Goal: Information Seeking & Learning: Check status

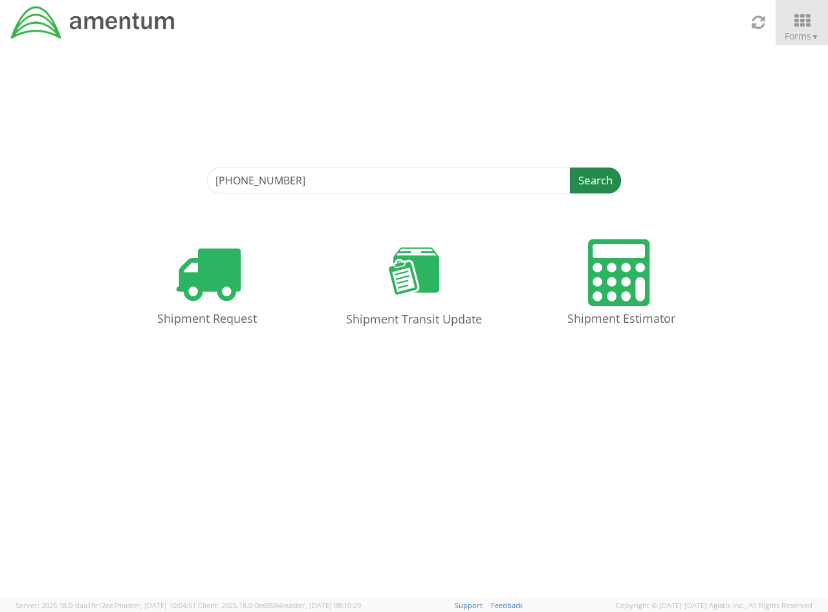
click at [602, 181] on button "Search" at bounding box center [595, 180] width 51 height 26
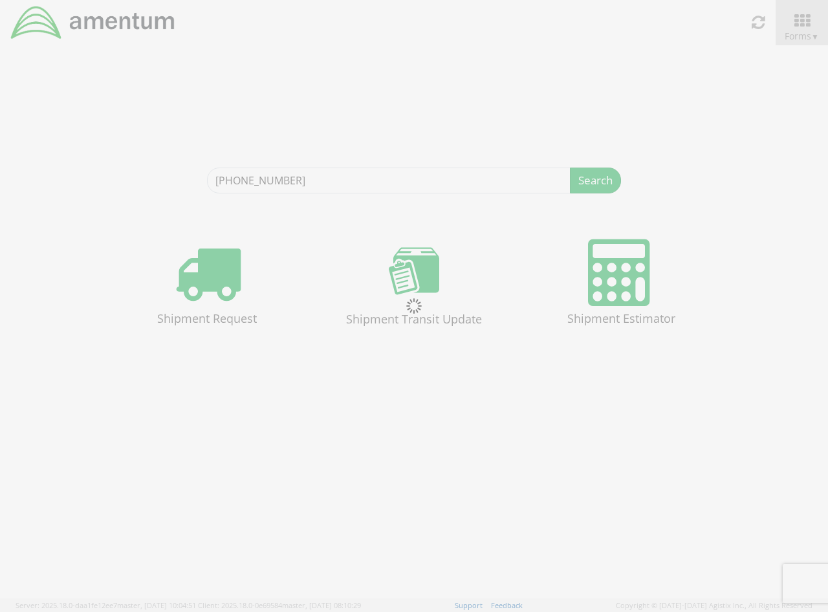
click at [389, 87] on div at bounding box center [414, 306] width 828 height 612
click at [396, 175] on div at bounding box center [414, 306] width 828 height 612
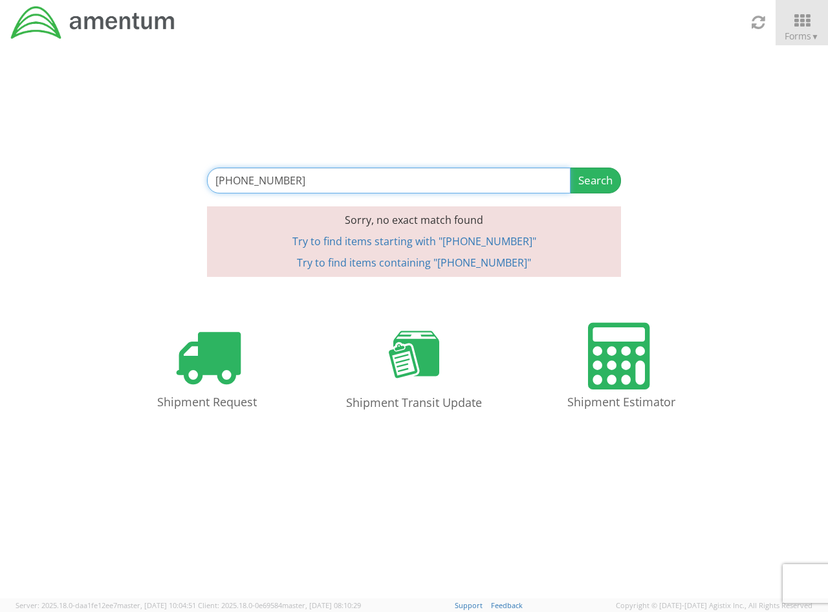
drag, startPoint x: 365, startPoint y: 181, endPoint x: 85, endPoint y: 168, distance: 279.6
click at [85, 168] on div "[PHONE_NUMBER] Search Refine By Ship From Date To Sorry, no exact match found T…" at bounding box center [414, 160] width 828 height 231
paste input "8916"
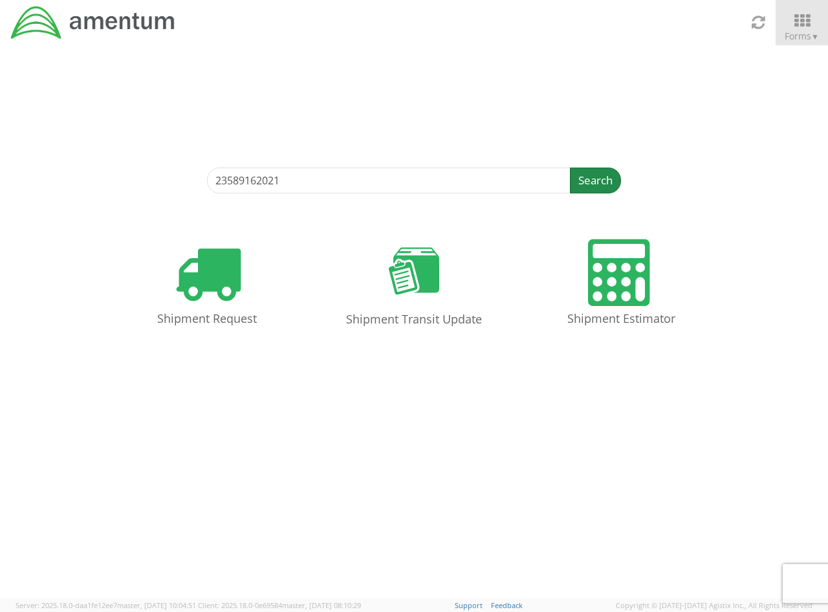
click at [599, 180] on button "Search" at bounding box center [595, 180] width 51 height 26
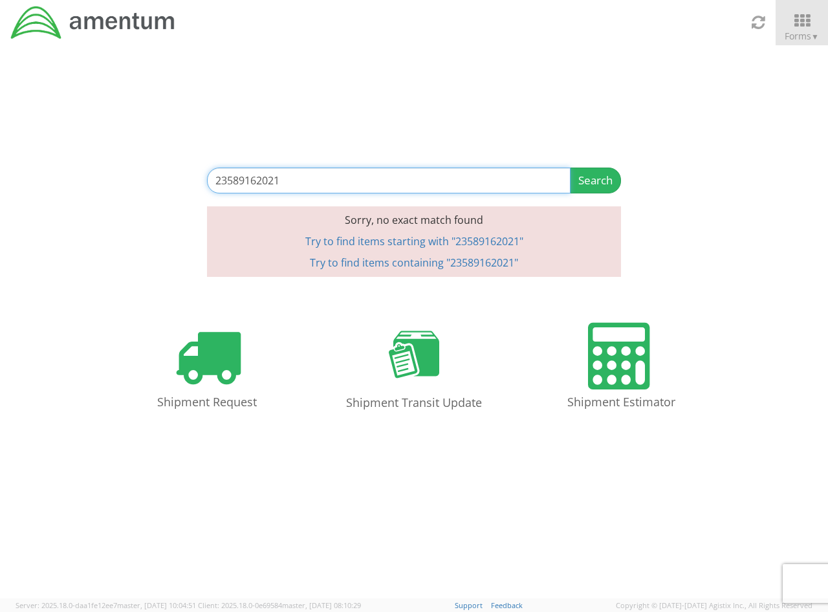
drag, startPoint x: 367, startPoint y: 188, endPoint x: 113, endPoint y: 180, distance: 254.2
click at [113, 180] on div "23589162021 Search Refine By Ship From Date To Sorry, no exact match found Try …" at bounding box center [414, 160] width 828 height 231
paste input "505779073"
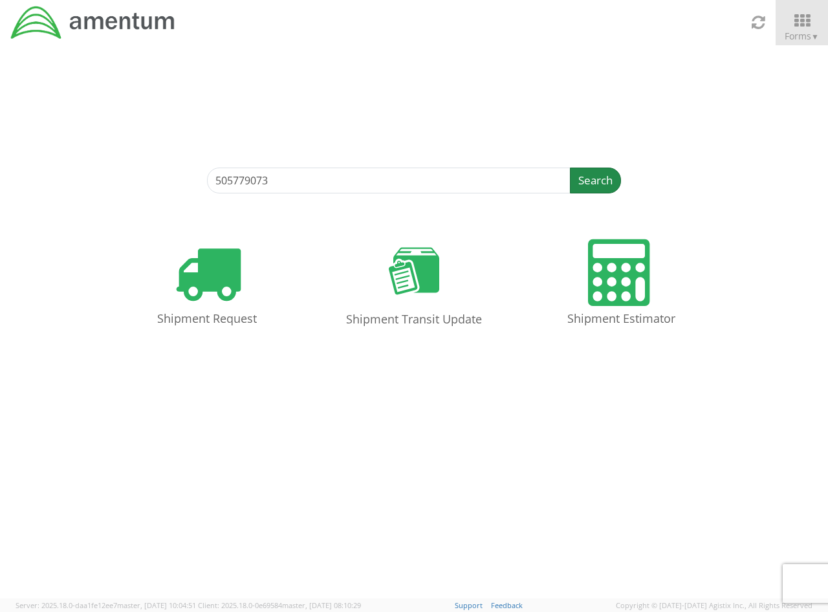
click at [578, 177] on button "Search" at bounding box center [595, 180] width 51 height 26
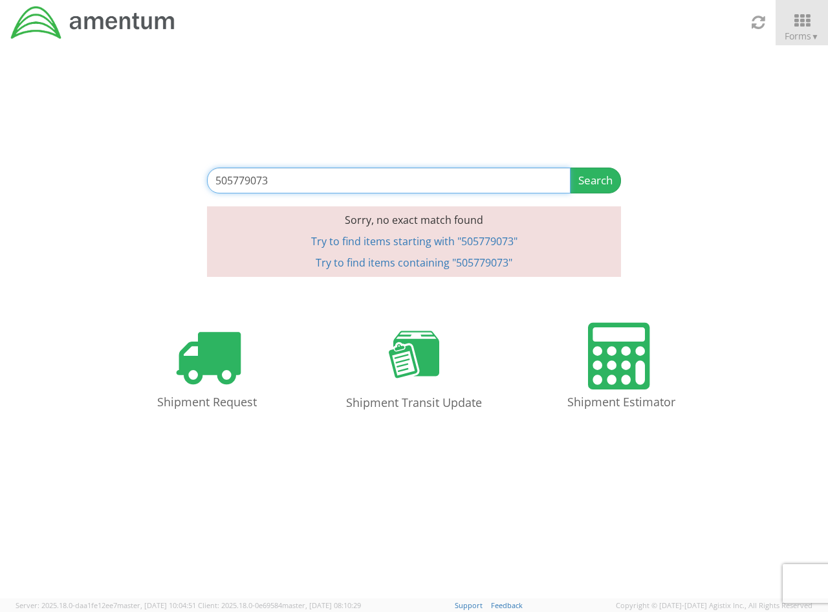
drag, startPoint x: 323, startPoint y: 182, endPoint x: 170, endPoint y: 176, distance: 152.7
click at [170, 176] on div "505779073 Search Refine By Ship From Date To Sorry, no exact match found Try to…" at bounding box center [414, 160] width 828 height 231
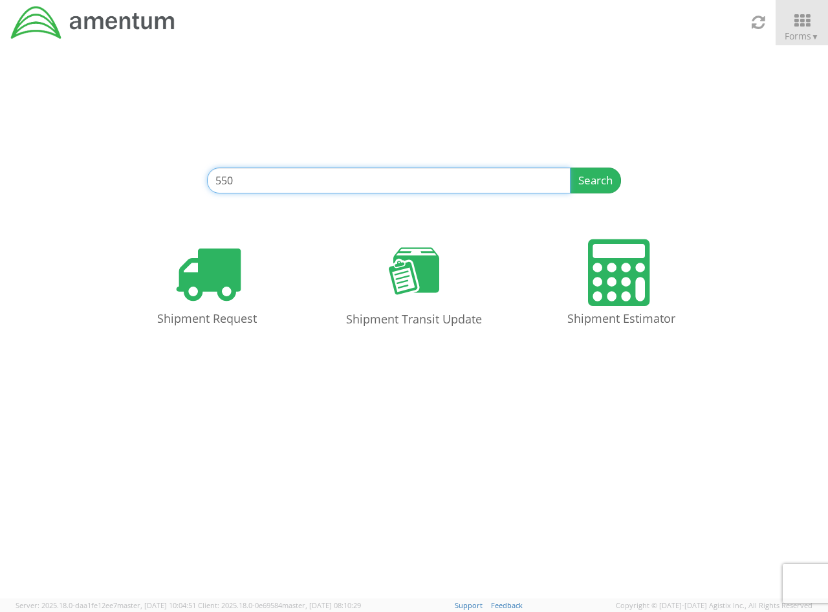
click at [345, 182] on input "550" at bounding box center [388, 180] width 363 height 26
type input "55080386"
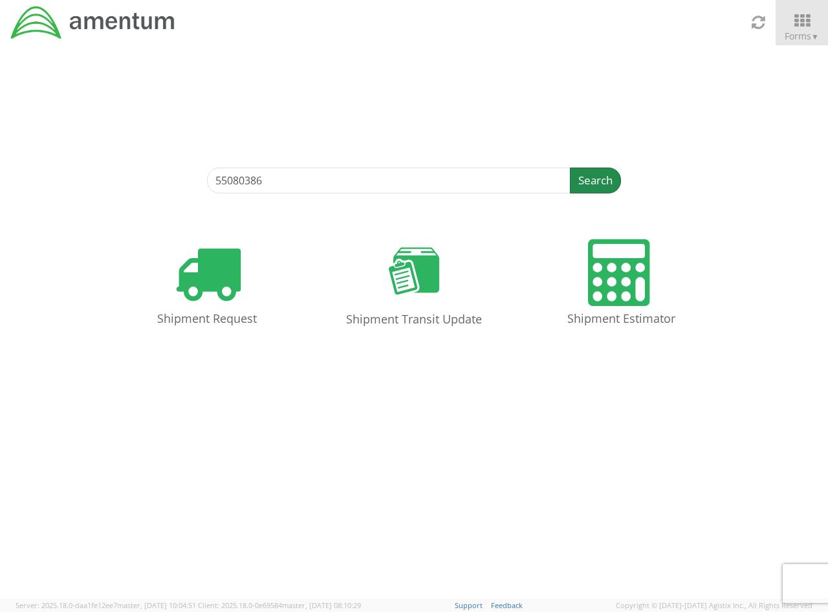
click at [601, 182] on button "Search" at bounding box center [595, 180] width 51 height 26
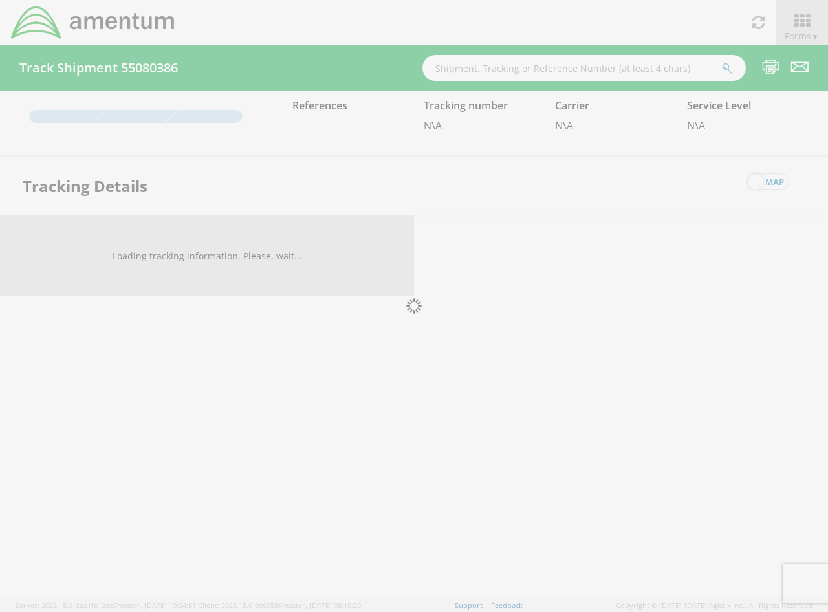
click at [332, 27] on div at bounding box center [414, 306] width 828 height 612
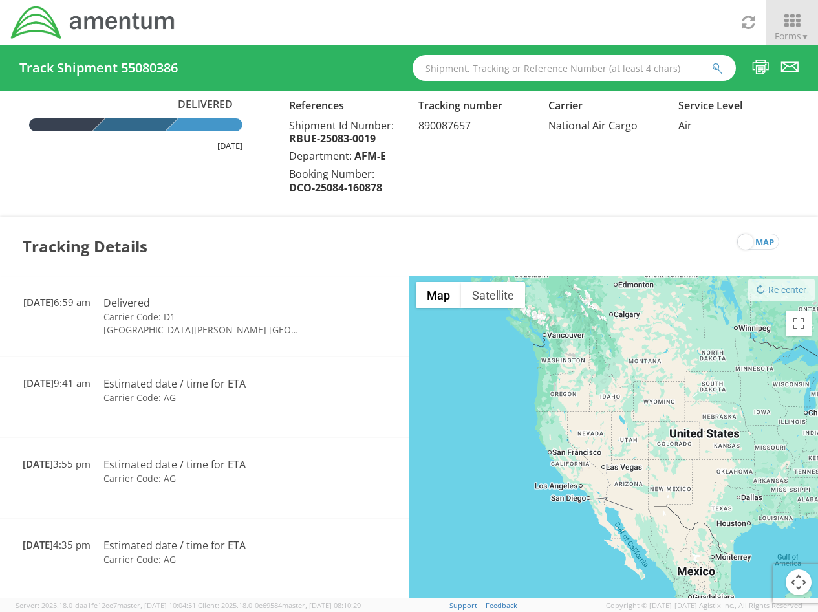
click at [449, 128] on span "890087657" at bounding box center [444, 125] width 52 height 14
copy span "890087657"
